Goal: Task Accomplishment & Management: Use online tool/utility

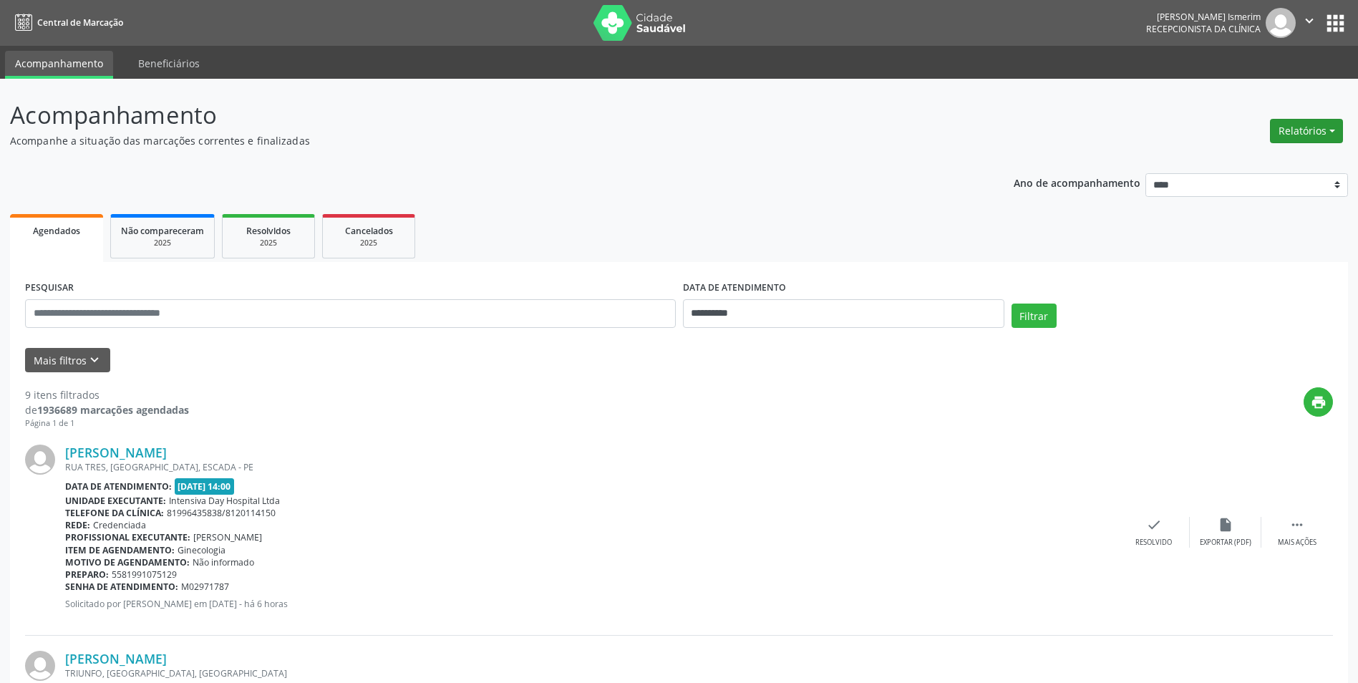
click at [1322, 126] on button "Relatórios" at bounding box center [1306, 131] width 73 height 24
click at [1295, 167] on link "Agendamentos" at bounding box center [1267, 162] width 154 height 20
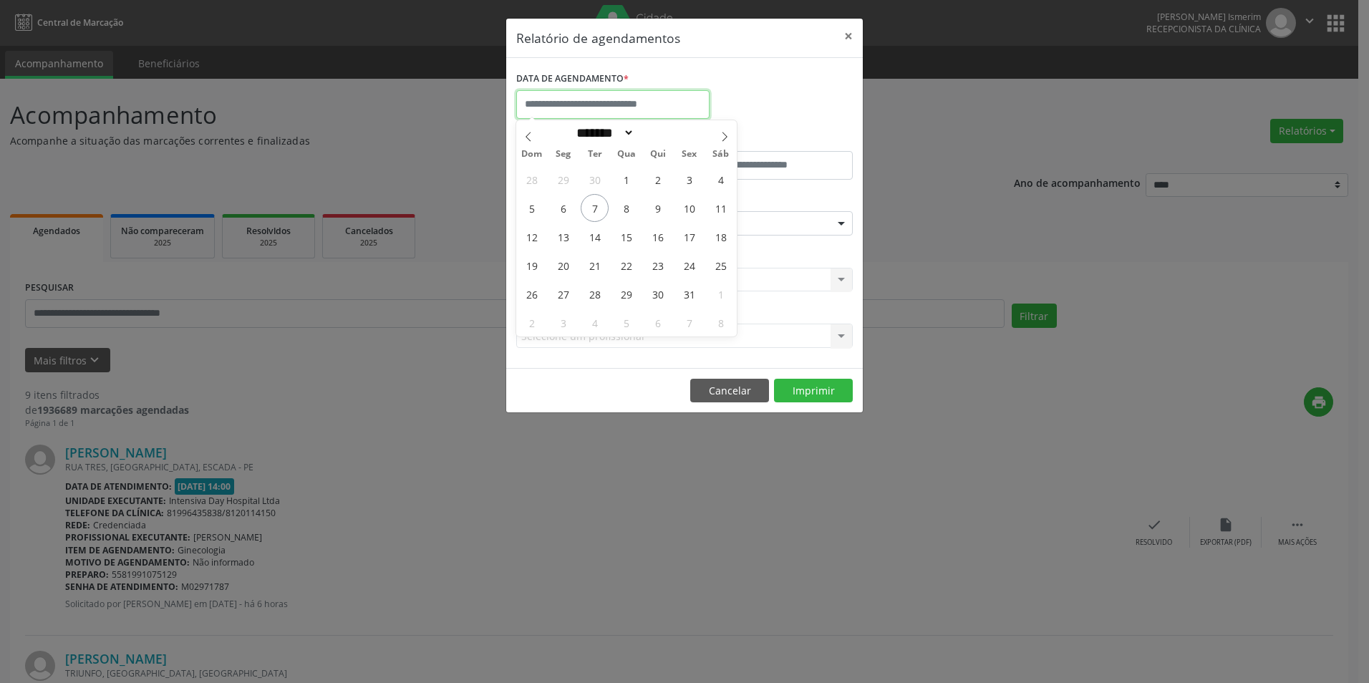
click at [639, 111] on input "text" at bounding box center [612, 104] width 193 height 29
click at [629, 212] on span "8" at bounding box center [626, 208] width 28 height 28
type input "**********"
click at [629, 212] on span "8" at bounding box center [626, 208] width 28 height 28
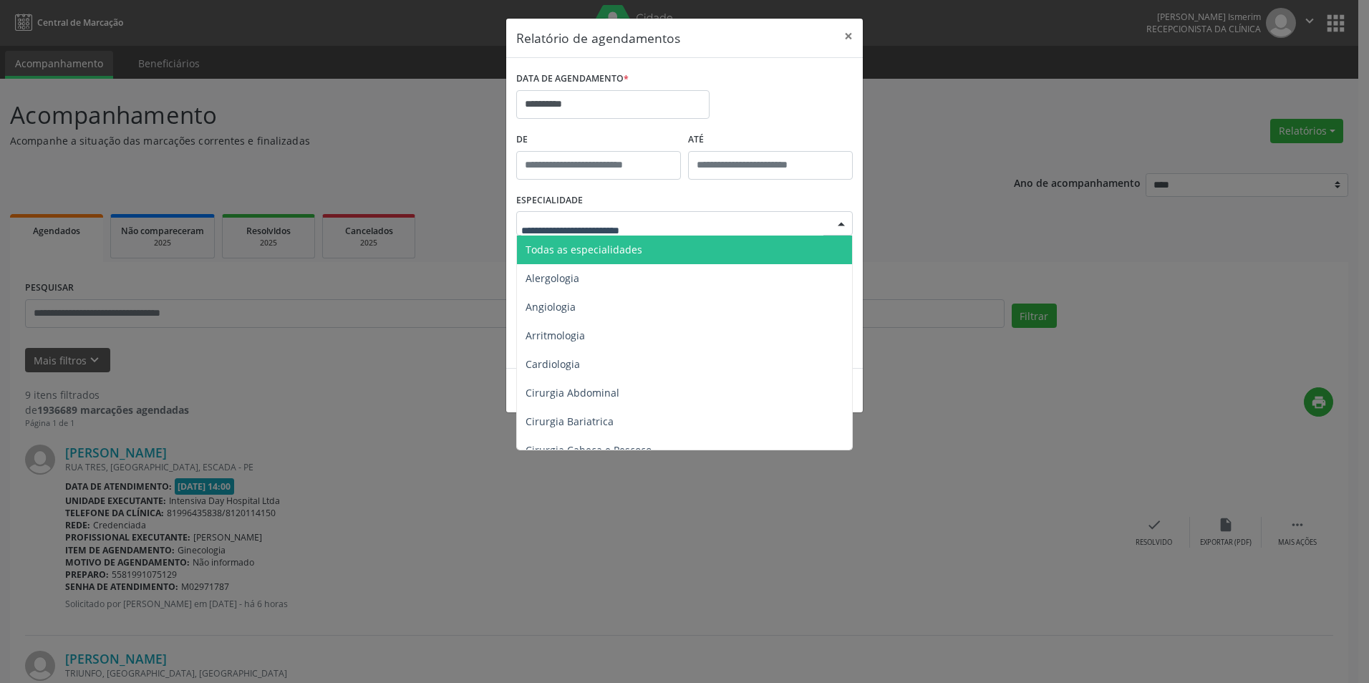
click at [730, 216] on div at bounding box center [684, 223] width 337 height 24
click at [714, 256] on span "Todas as especialidades" at bounding box center [685, 250] width 337 height 29
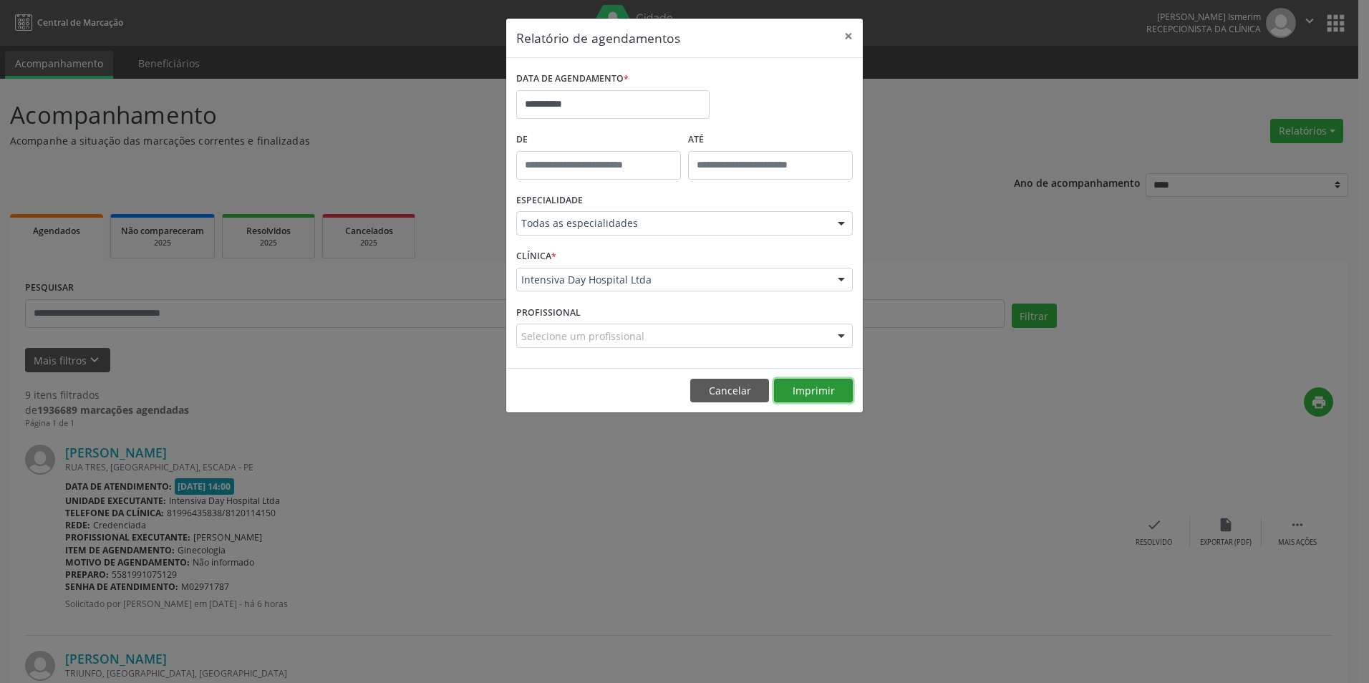
click at [821, 388] on button "Imprimir" at bounding box center [813, 391] width 79 height 24
